Goal: Transaction & Acquisition: Purchase product/service

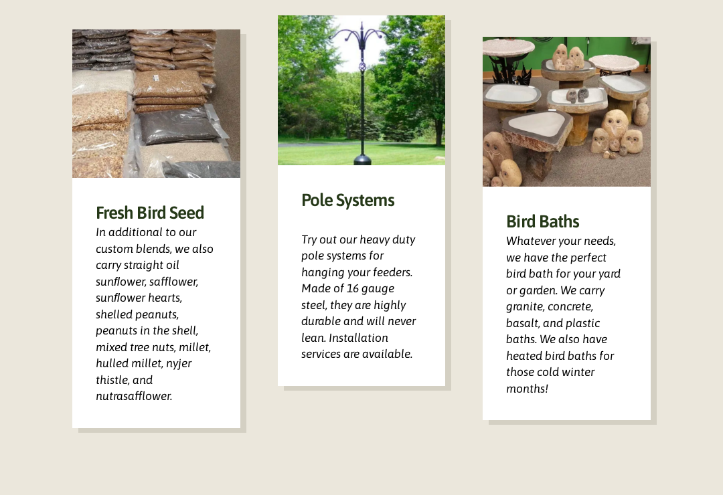
scroll to position [857, 0]
click at [181, 224] on h3 "Fresh Bird Seed" at bounding box center [156, 212] width 121 height 23
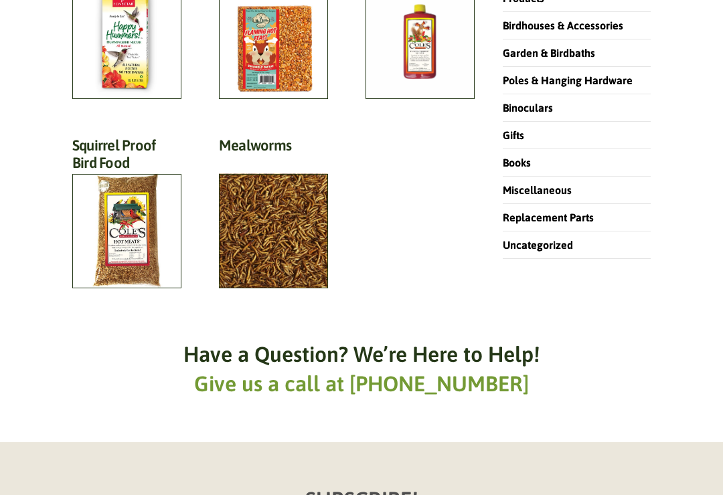
scroll to position [400, 0]
click at [277, 161] on h2 "Mealworms (3)" at bounding box center [273, 149] width 109 height 25
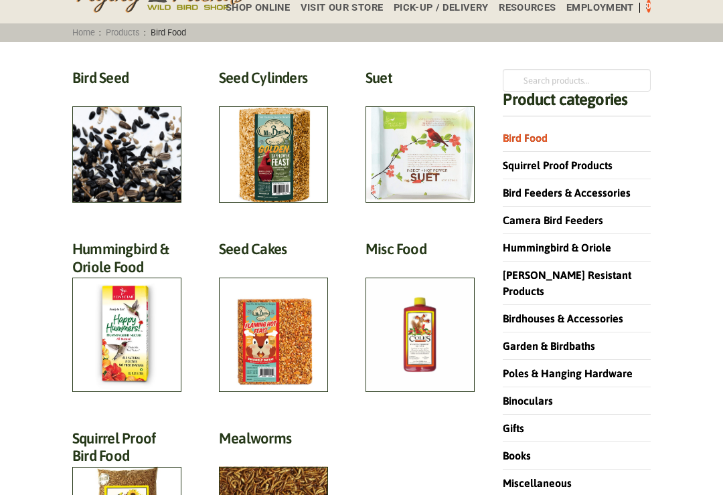
scroll to position [106, 0]
click at [145, 94] on h2 "Bird Seed (30)" at bounding box center [126, 81] width 109 height 25
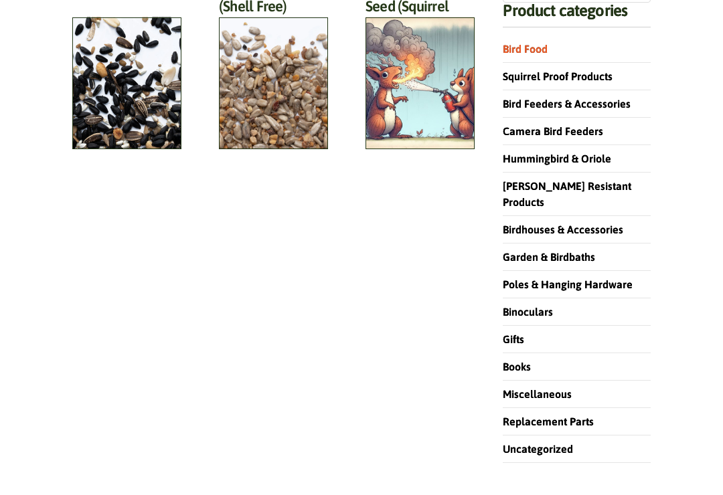
scroll to position [202, 0]
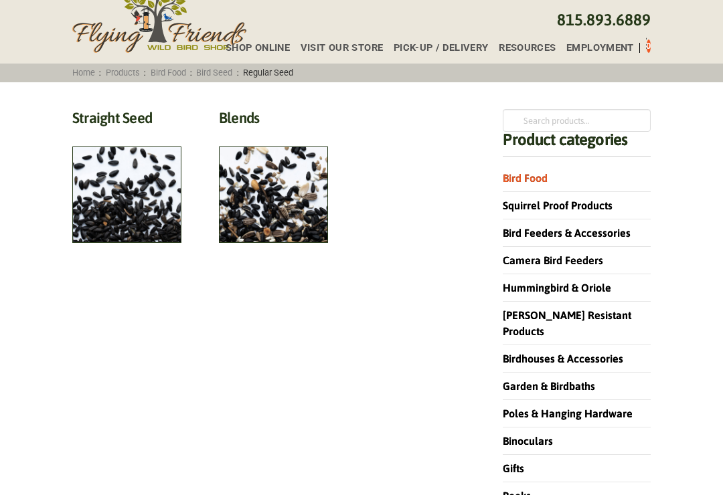
scroll to position [66, 0]
click at [139, 134] on h2 "Straight Seed (12)" at bounding box center [126, 121] width 109 height 25
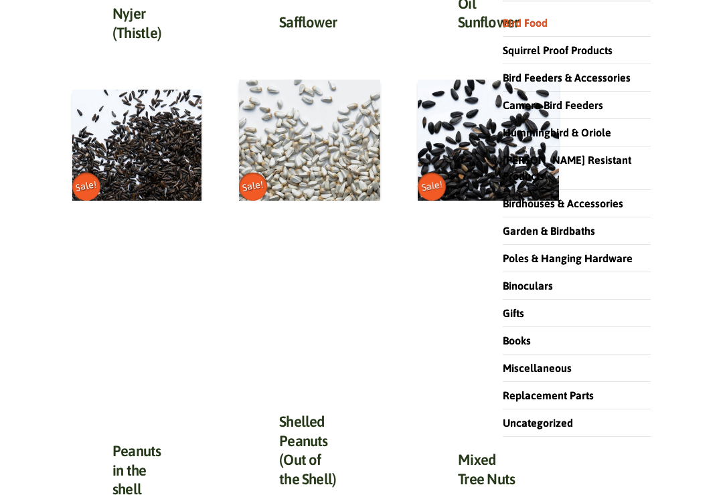
scroll to position [222, 0]
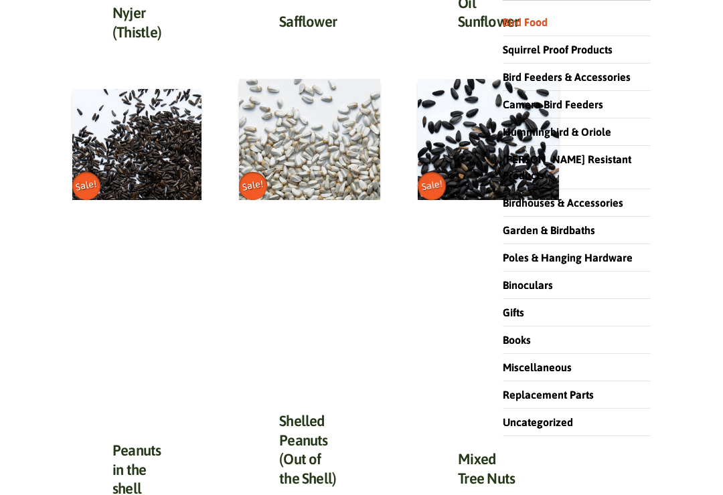
click at [474, 167] on img at bounding box center [488, 139] width 141 height 121
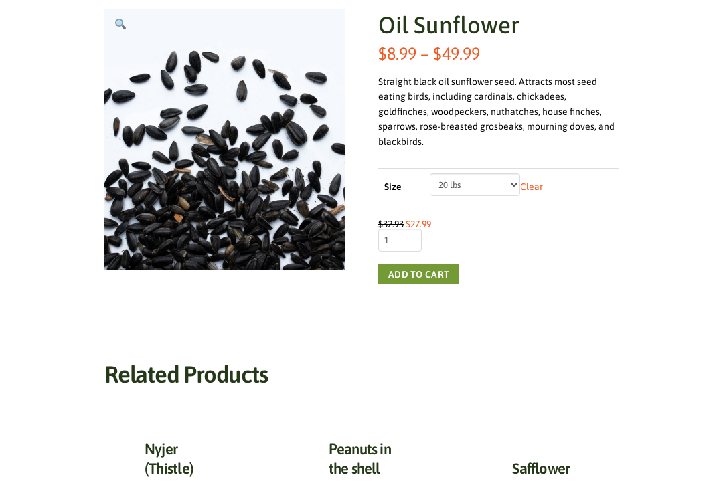
scroll to position [222, 0]
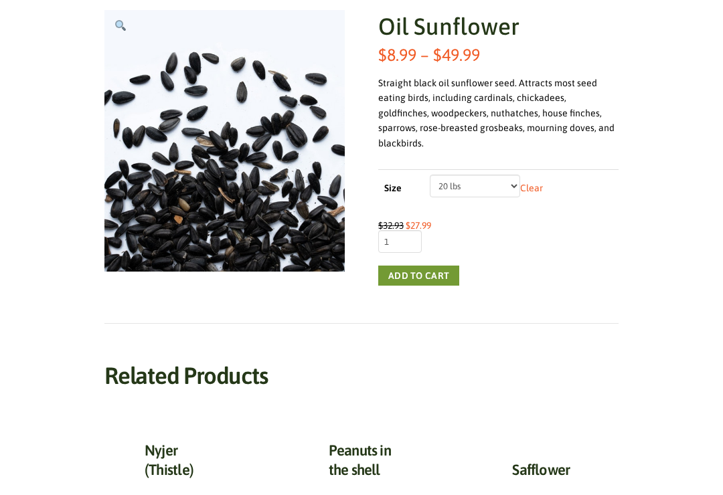
click at [507, 175] on select "Choose an option 5 lbs 10 lbs 20 lbs 50 lbs" at bounding box center [475, 186] width 90 height 23
select select "50 lbs"
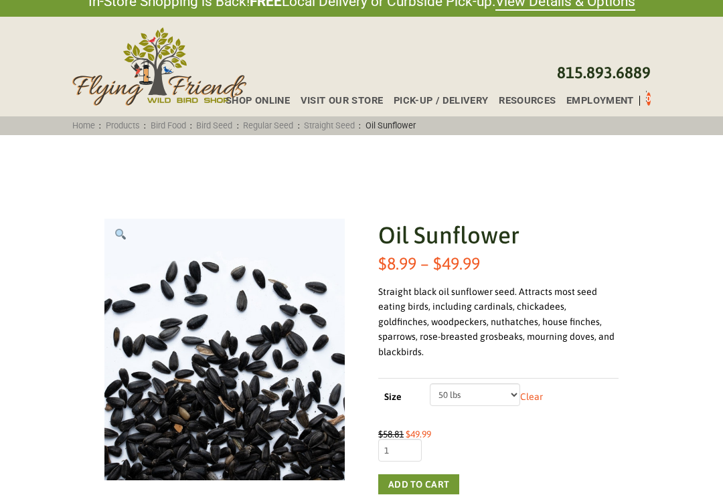
scroll to position [0, 0]
